Goal: Information Seeking & Learning: Learn about a topic

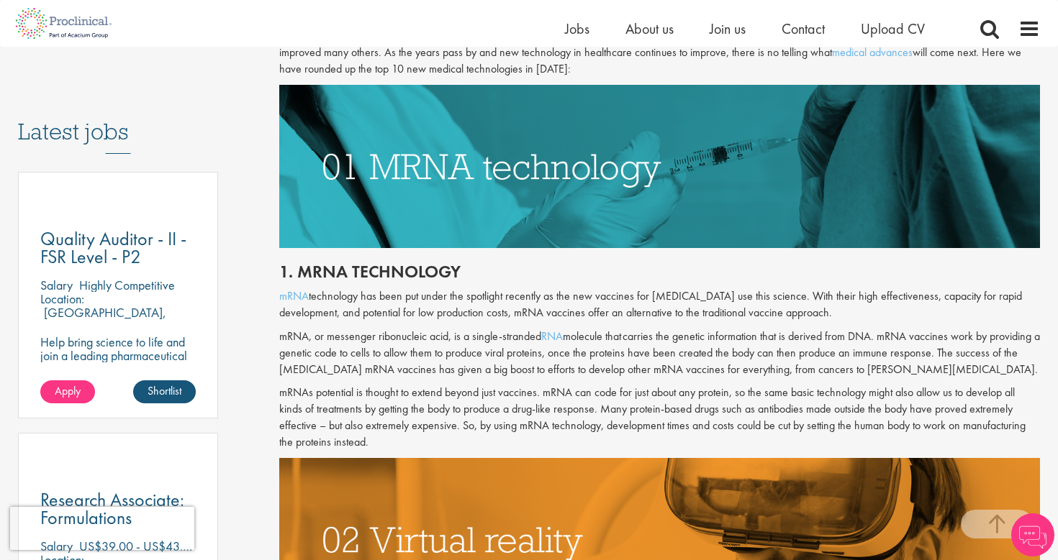
scroll to position [695, 0]
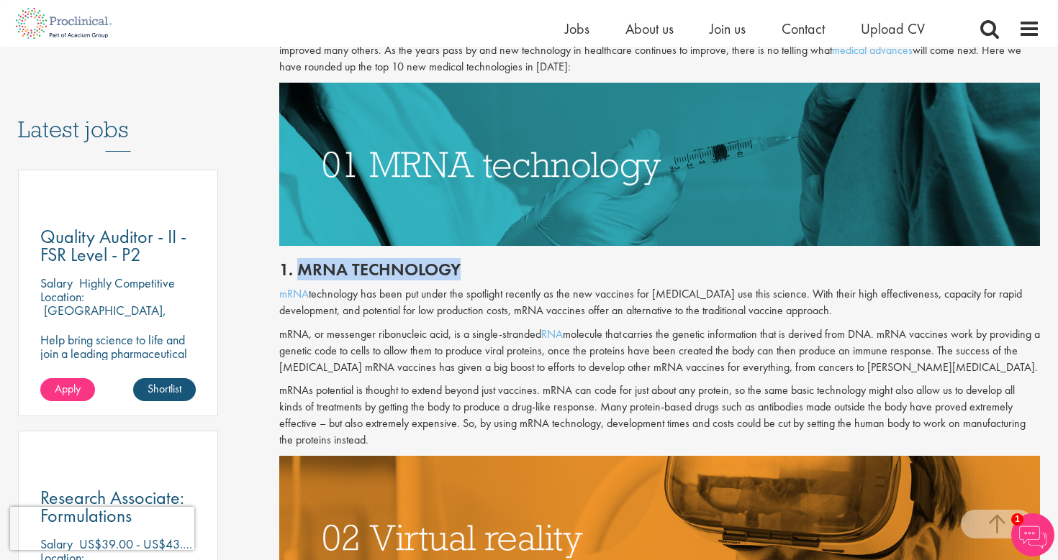
drag, startPoint x: 295, startPoint y: 271, endPoint x: 466, endPoint y: 278, distance: 171.4
click at [467, 278] on h2 "1. mRNA technology" at bounding box center [659, 269] width 761 height 19
copy h2 "mRNA technology"
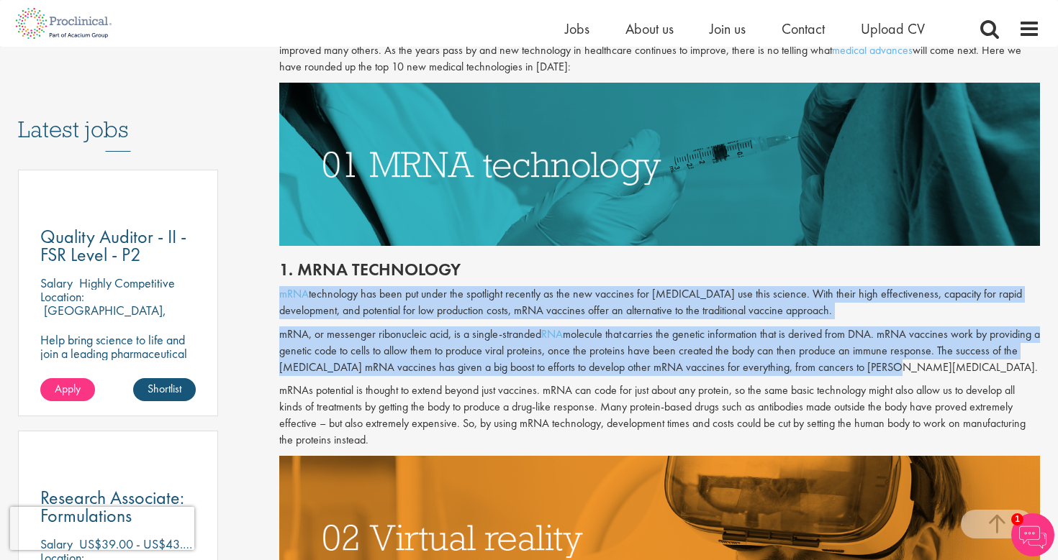
drag, startPoint x: 276, startPoint y: 291, endPoint x: 875, endPoint y: 371, distance: 603.9
copy div "mRNA technology has been put under the spotlight recently as the new vaccines f…"
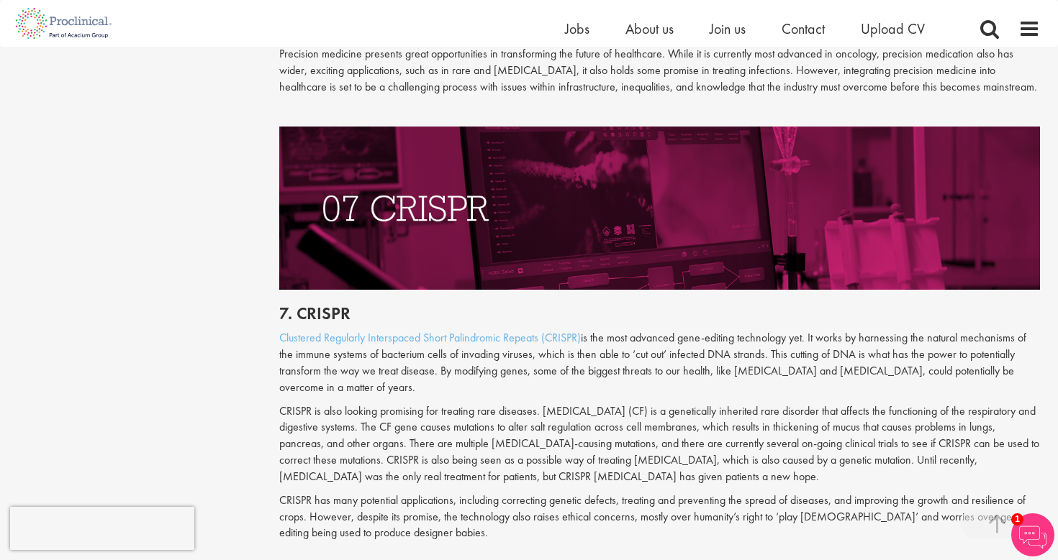
scroll to position [3071, 0]
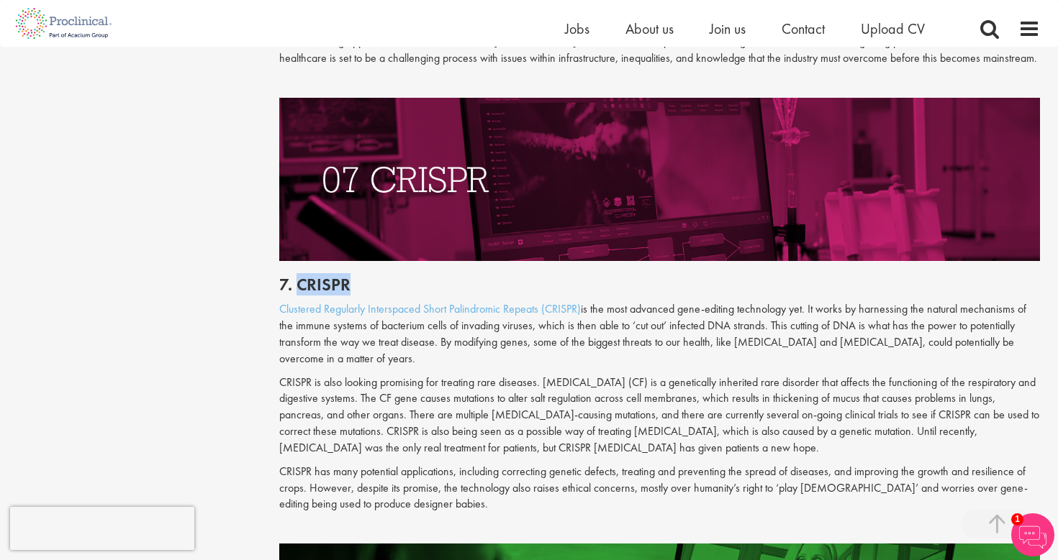
drag, startPoint x: 364, startPoint y: 273, endPoint x: 297, endPoint y: 271, distance: 66.9
click at [297, 276] on h2 "7. CRISPR" at bounding box center [659, 285] width 761 height 19
copy h2 "CRISPR"
drag, startPoint x: 275, startPoint y: 293, endPoint x: 753, endPoint y: 418, distance: 493.8
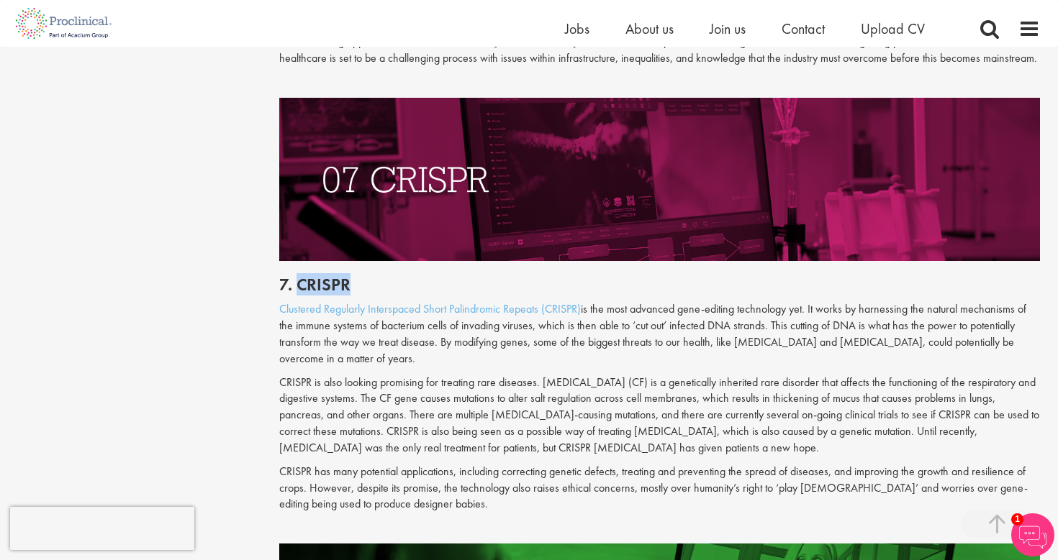
copy div "Loremipsu Dolorsita Consectetur Adipi Elitseddoei Tempori (UTLABO) et dol magn …"
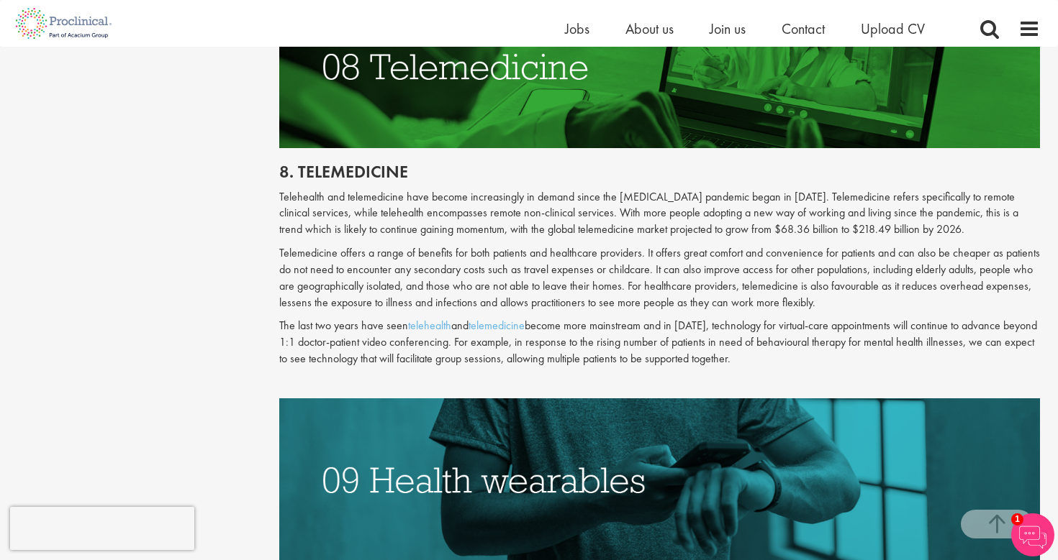
scroll to position [3632, 0]
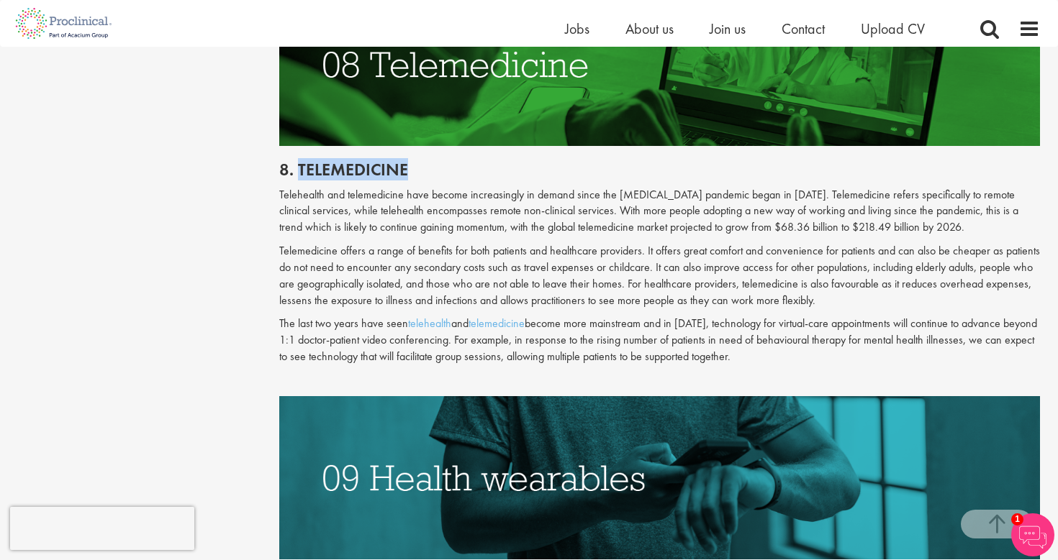
drag, startPoint x: 299, startPoint y: 136, endPoint x: 424, endPoint y: 136, distance: 125.2
click at [424, 160] on h2 "8. Telemedicine" at bounding box center [659, 169] width 761 height 19
copy h2 "Telemedicine"
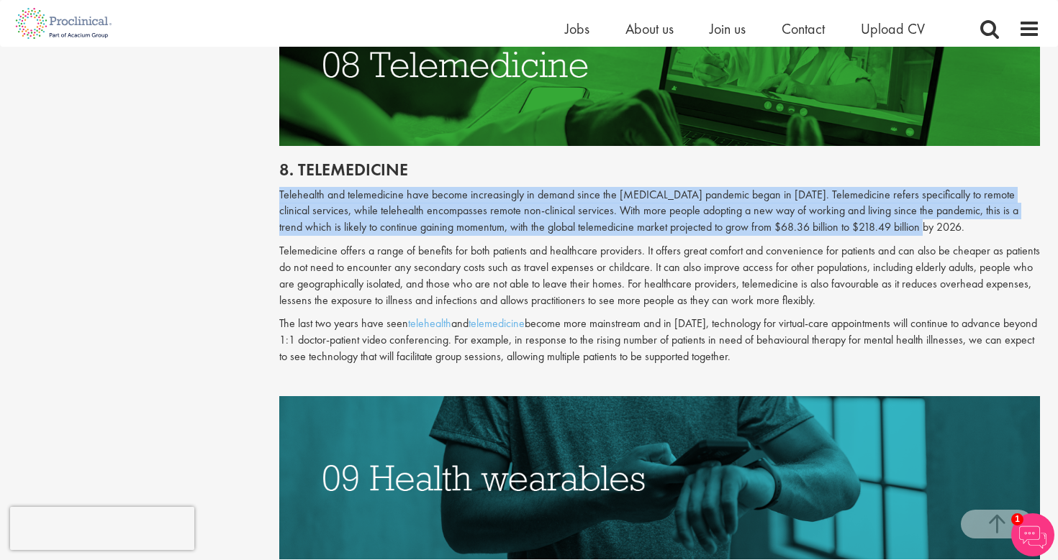
drag, startPoint x: 276, startPoint y: 160, endPoint x: 889, endPoint y: 188, distance: 613.6
copy p "Telehealth and telemedicine have become increasingly in demand since the [MEDIC…"
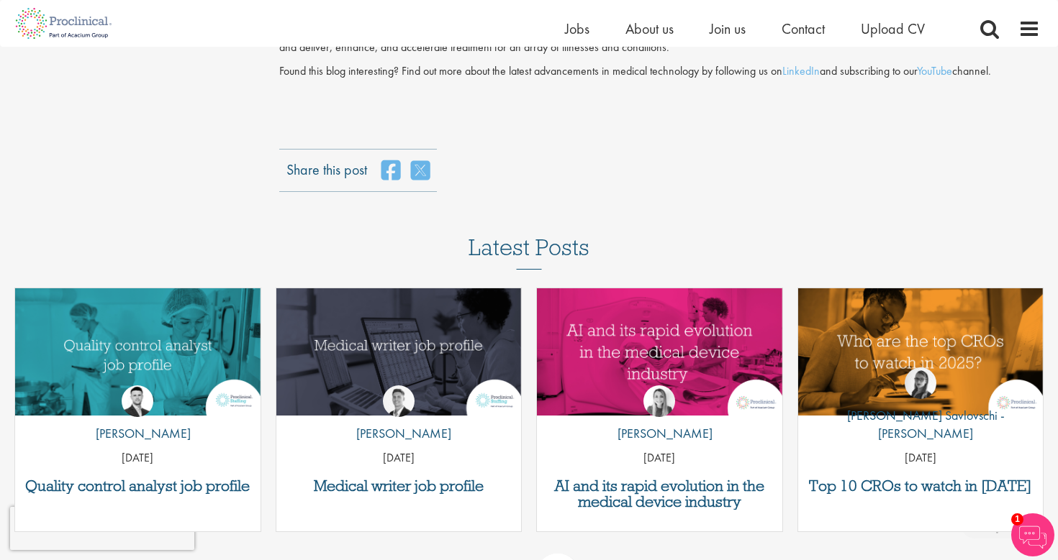
scroll to position [4929, 0]
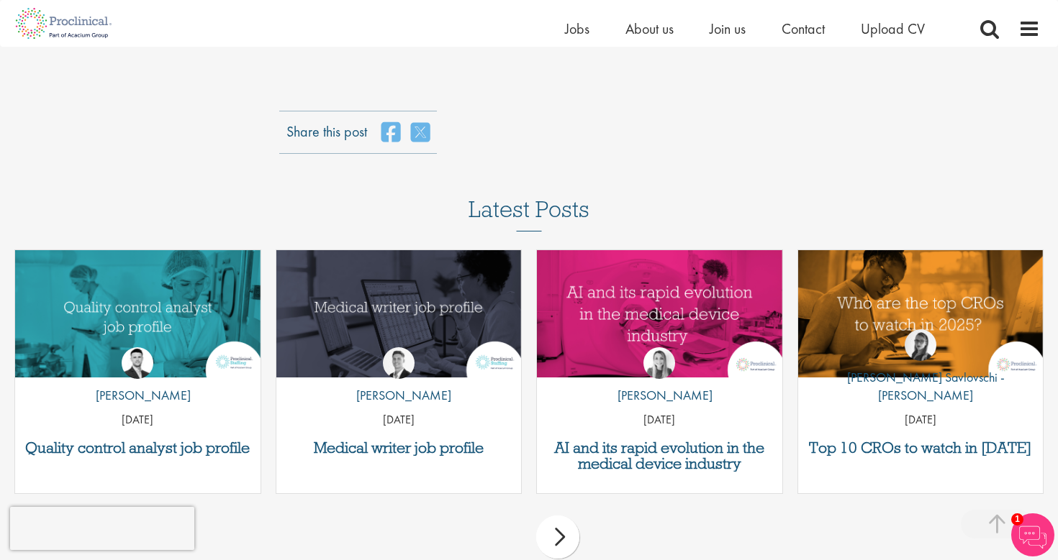
click at [552, 516] on div "next" at bounding box center [557, 537] width 43 height 43
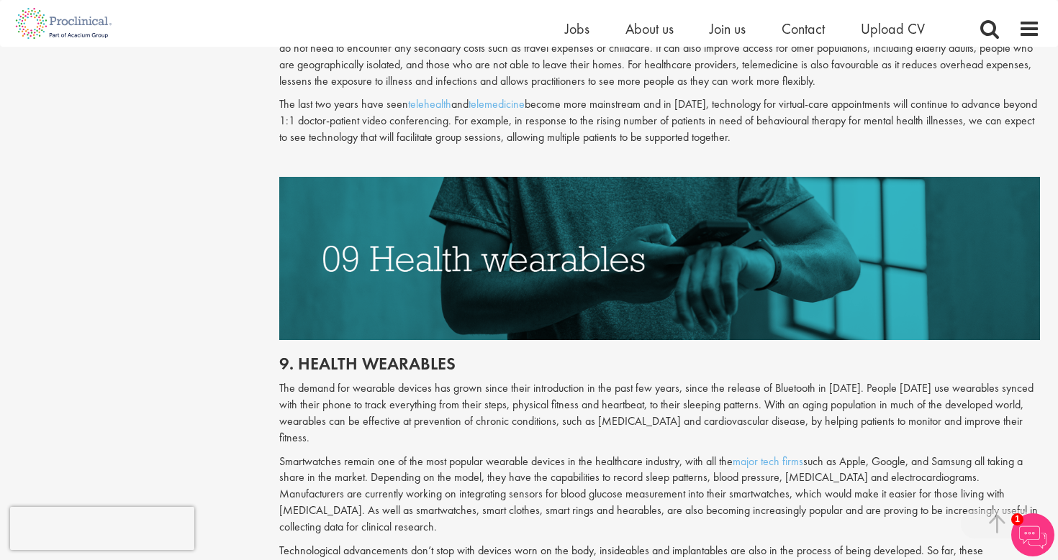
scroll to position [3762, 0]
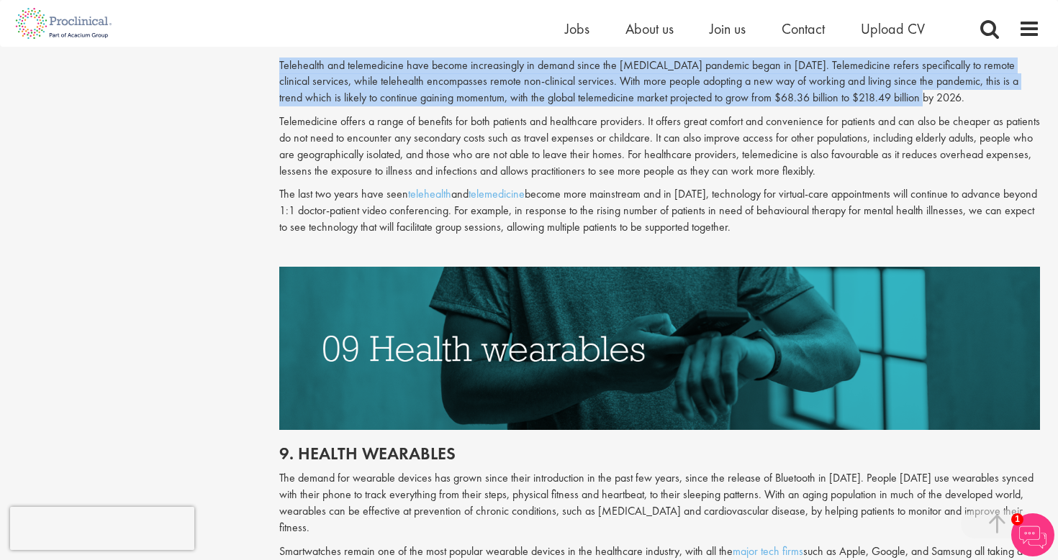
click at [607, 187] on p "The last two years have seen telehealth and telemedicine become more mainstream…" at bounding box center [659, 211] width 761 height 50
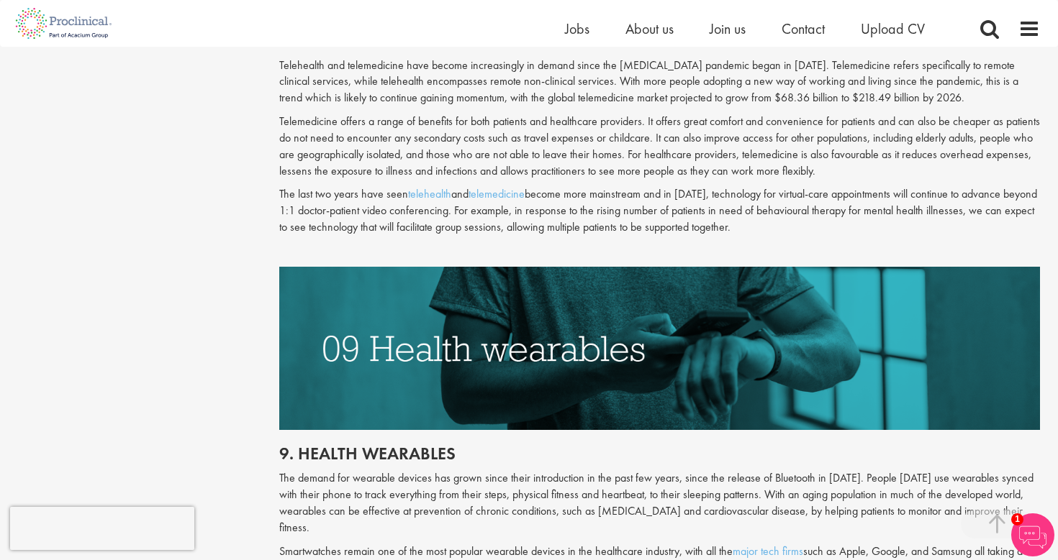
click at [607, 187] on p "The last two years have seen telehealth and telemedicine become more mainstream…" at bounding box center [659, 211] width 761 height 50
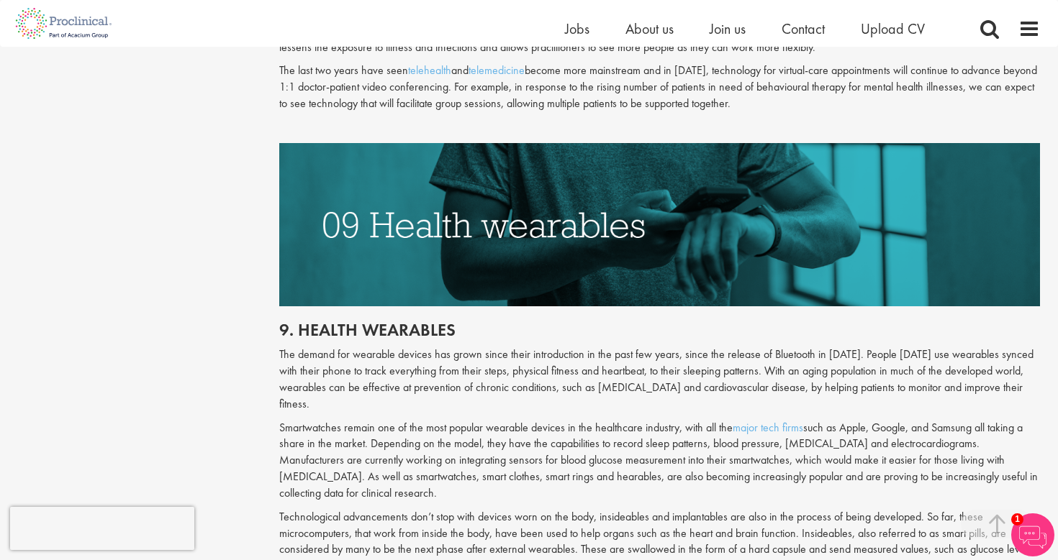
scroll to position [3919, 0]
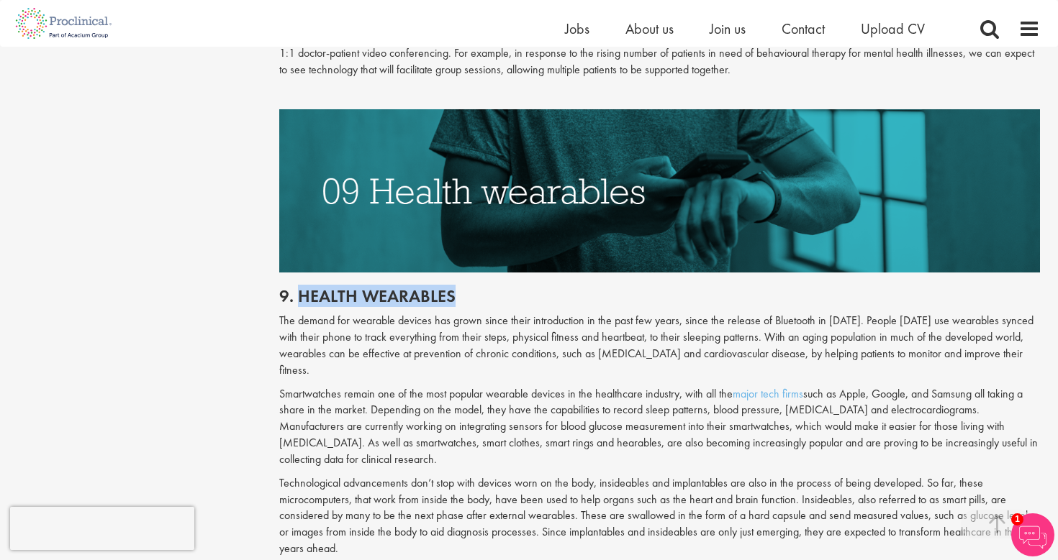
drag, startPoint x: 463, startPoint y: 267, endPoint x: 299, endPoint y: 264, distance: 164.1
click at [299, 287] on h2 "9. Health wearables" at bounding box center [659, 296] width 761 height 19
copy h2 "Health wearables"
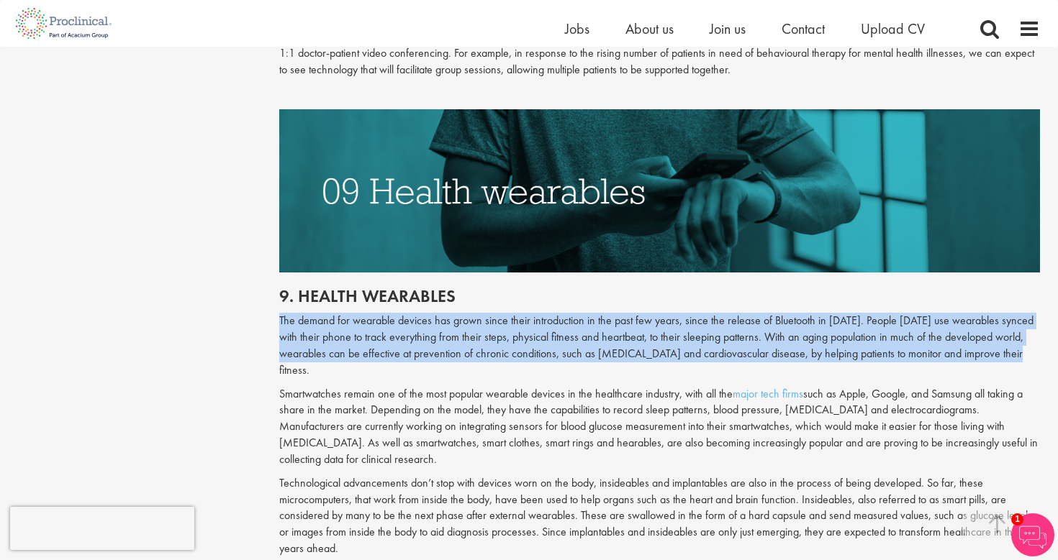
drag, startPoint x: 265, startPoint y: 288, endPoint x: 1009, endPoint y: 314, distance: 744.3
copy p "The demand for wearable devices has grown since their introduction in the past …"
